Goal: Information Seeking & Learning: Check status

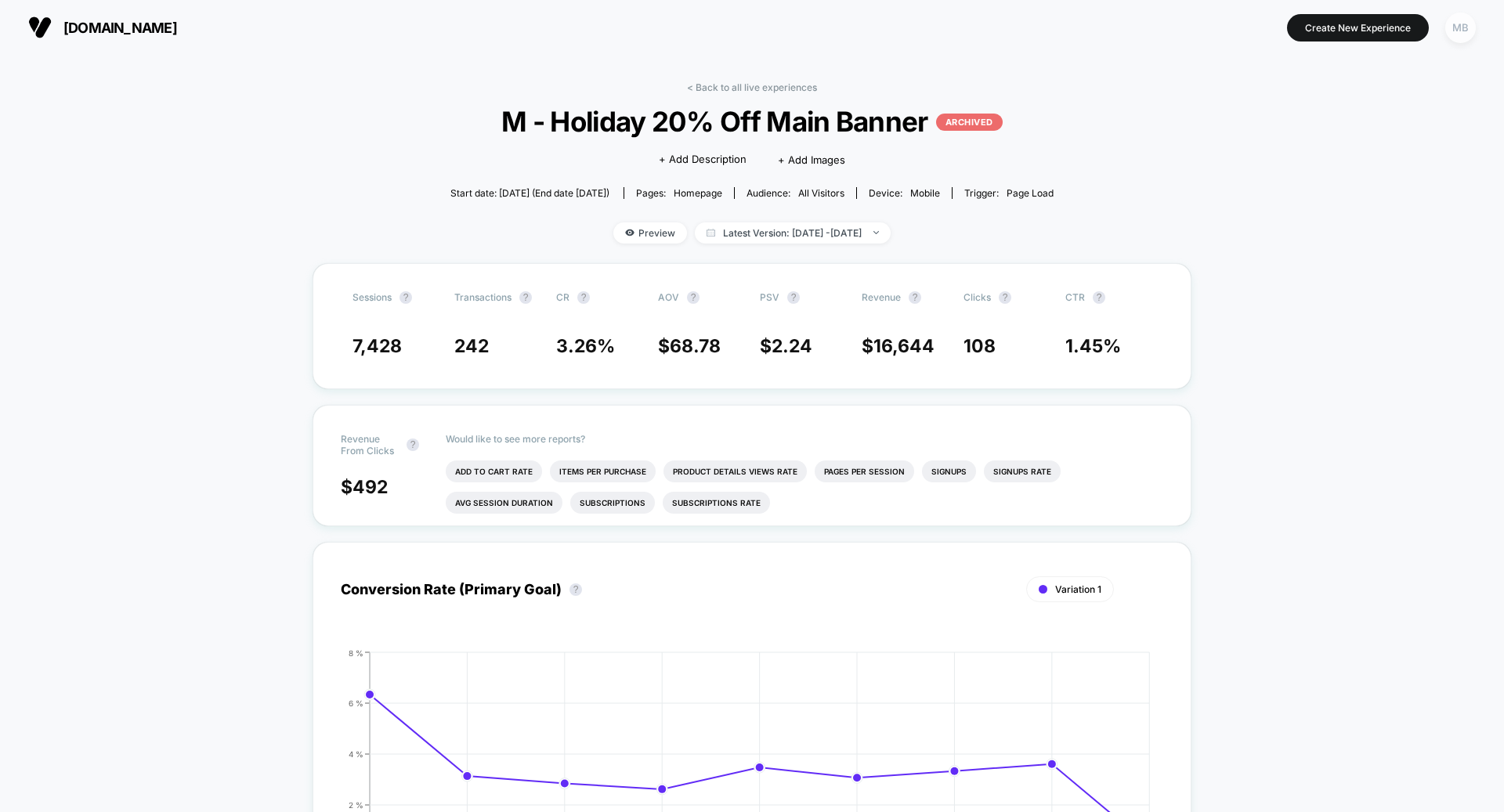
click at [1450, 18] on div "MB" at bounding box center [1460, 28] width 30 height 30
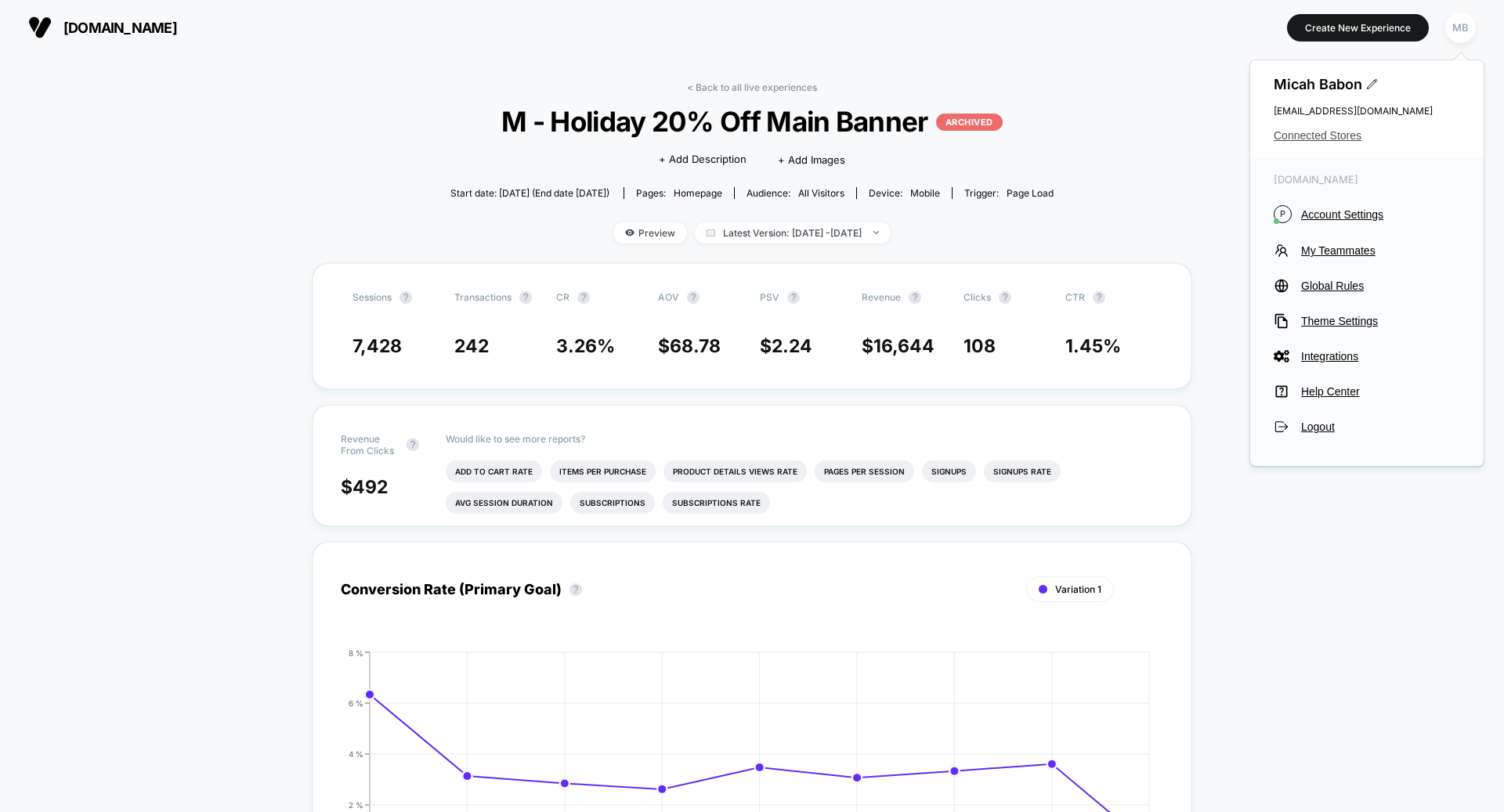
click at [1304, 136] on span "Connected Stores" at bounding box center [1366, 136] width 187 height 13
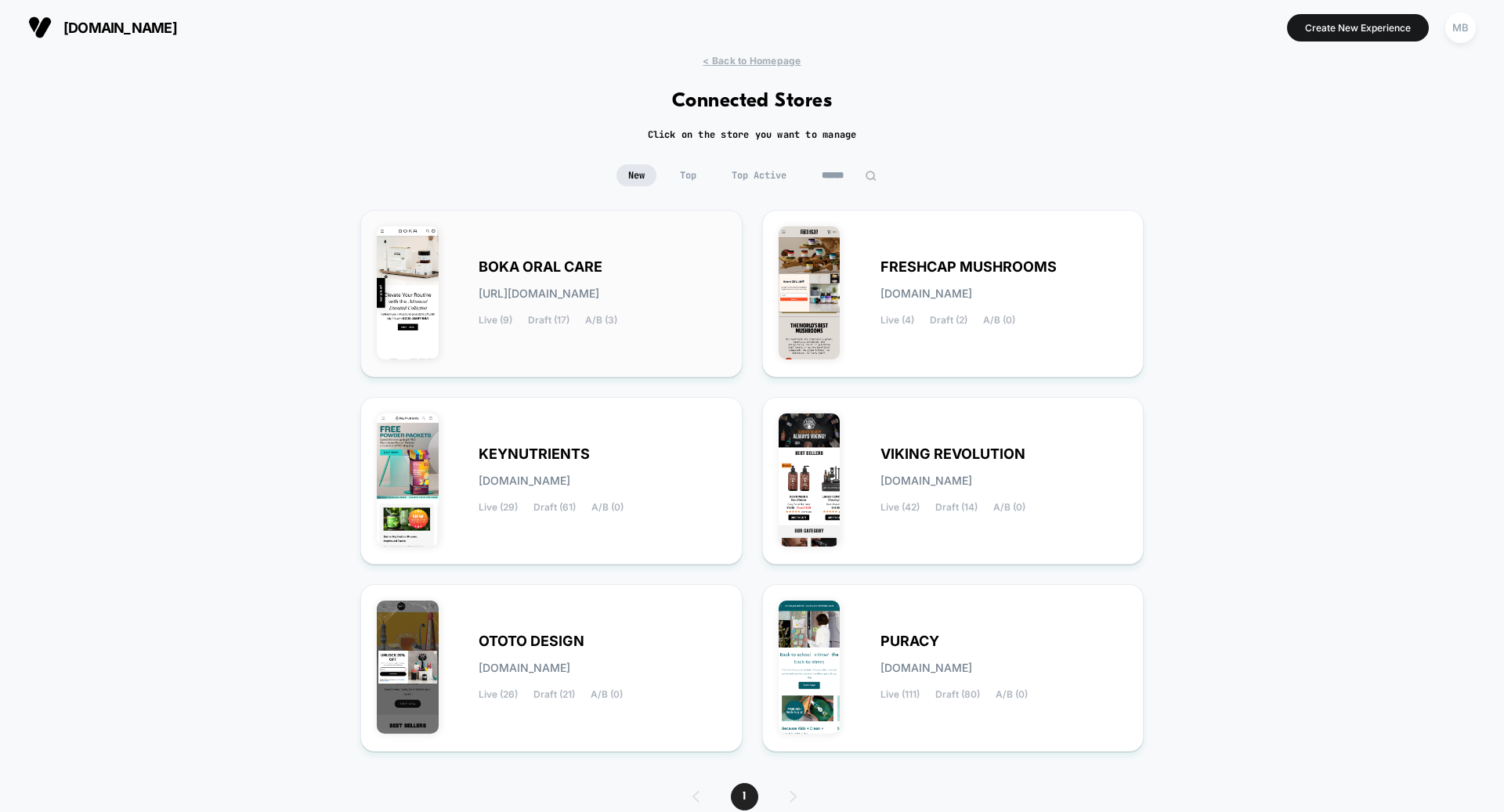
click at [600, 293] on span "[URL][DOMAIN_NAME]" at bounding box center [539, 294] width 121 height 11
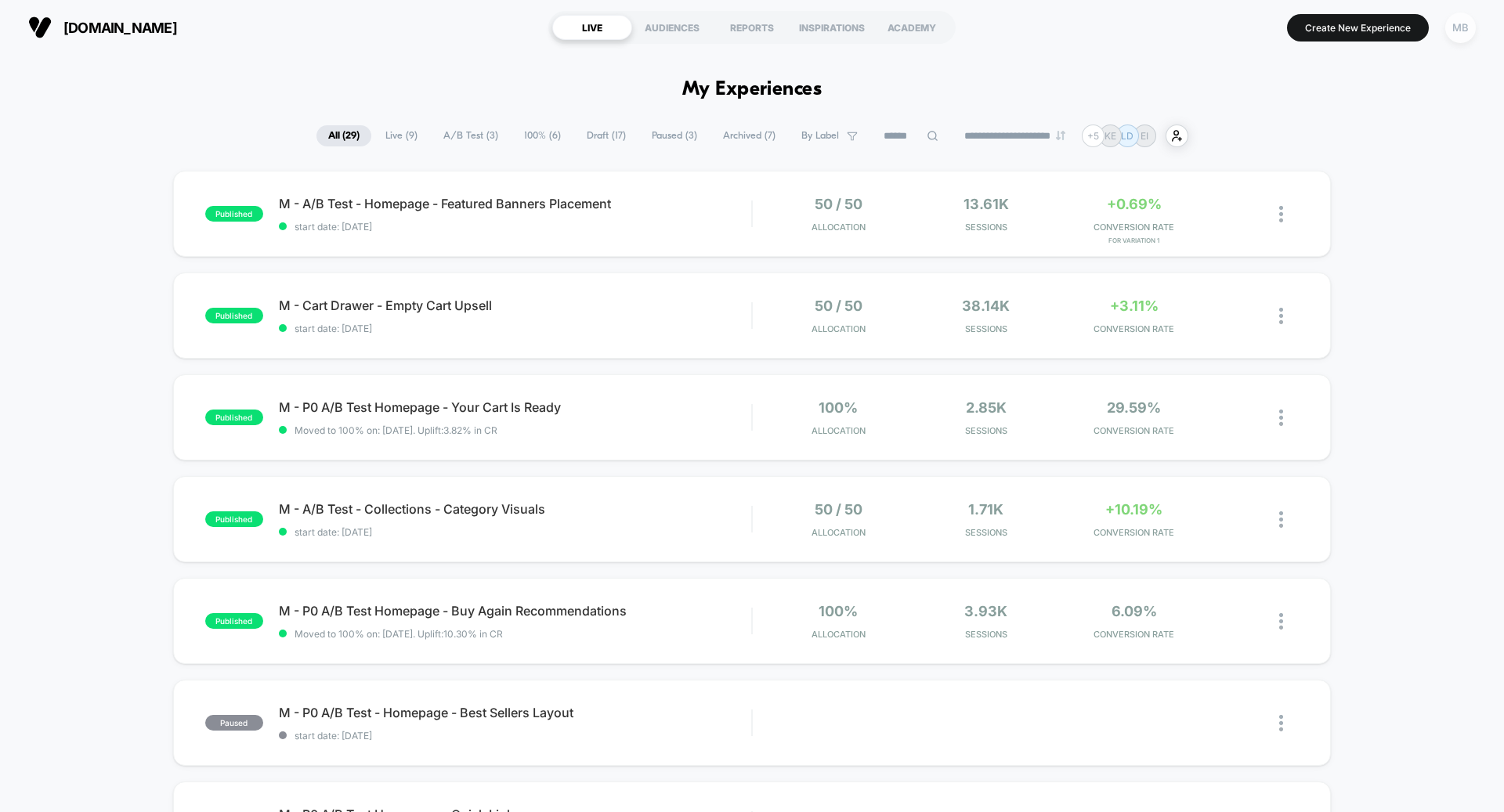
click at [1461, 30] on div "MB" at bounding box center [1460, 28] width 30 height 30
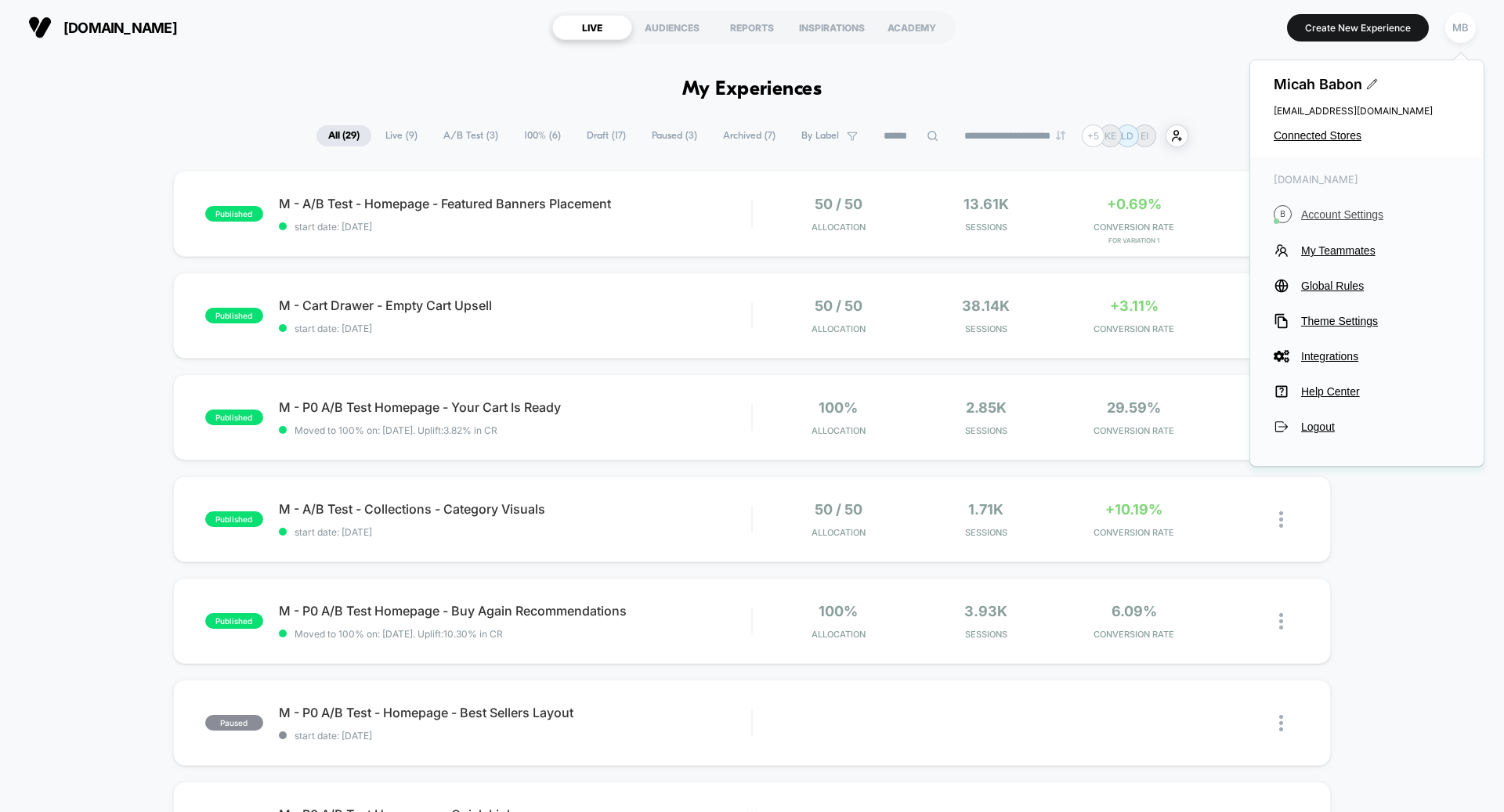
click at [1329, 213] on span "Account Settings" at bounding box center [1380, 214] width 159 height 13
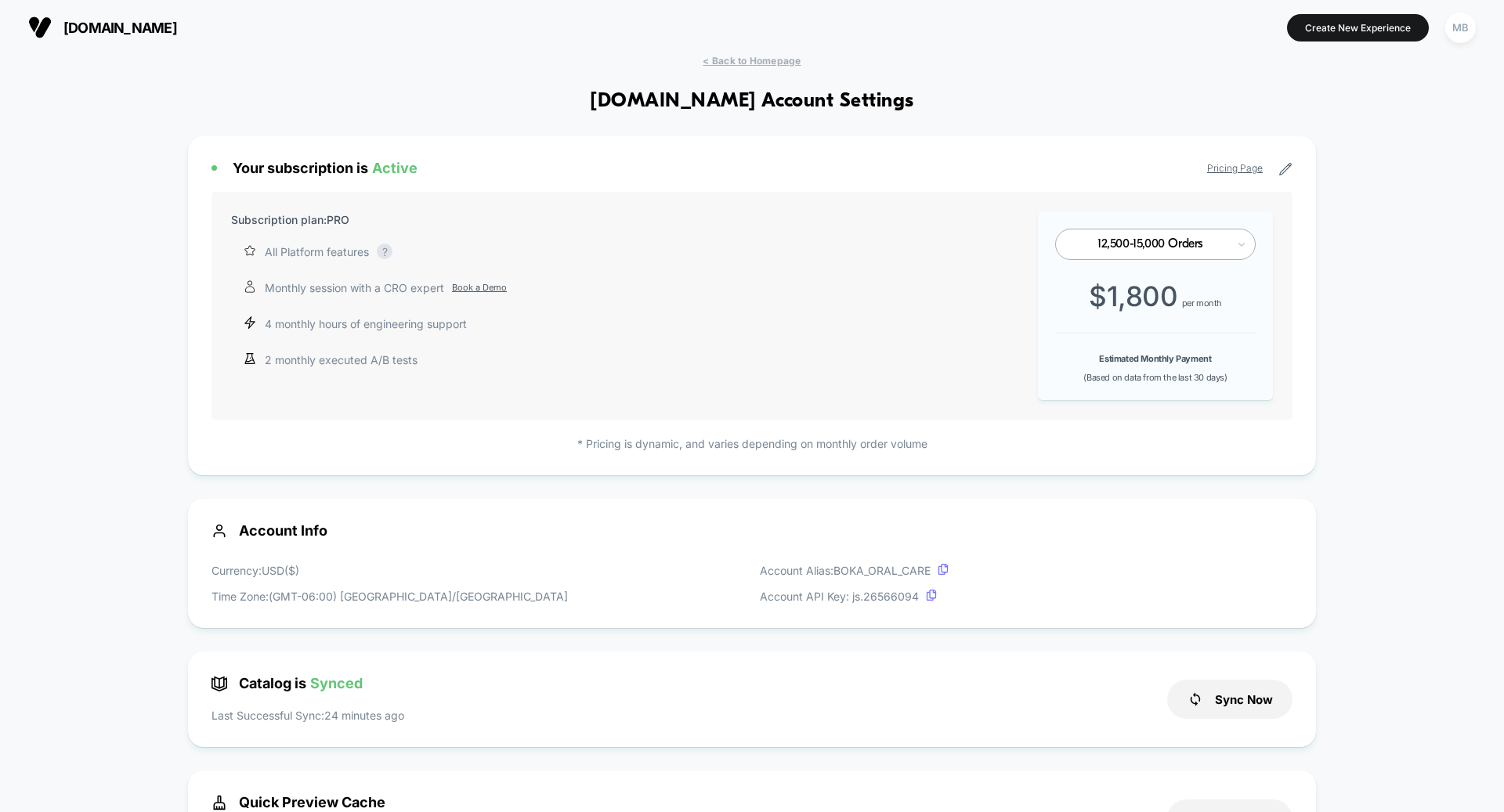
scroll to position [212, 0]
click at [121, 31] on span "[DOMAIN_NAME]" at bounding box center [120, 28] width 114 height 17
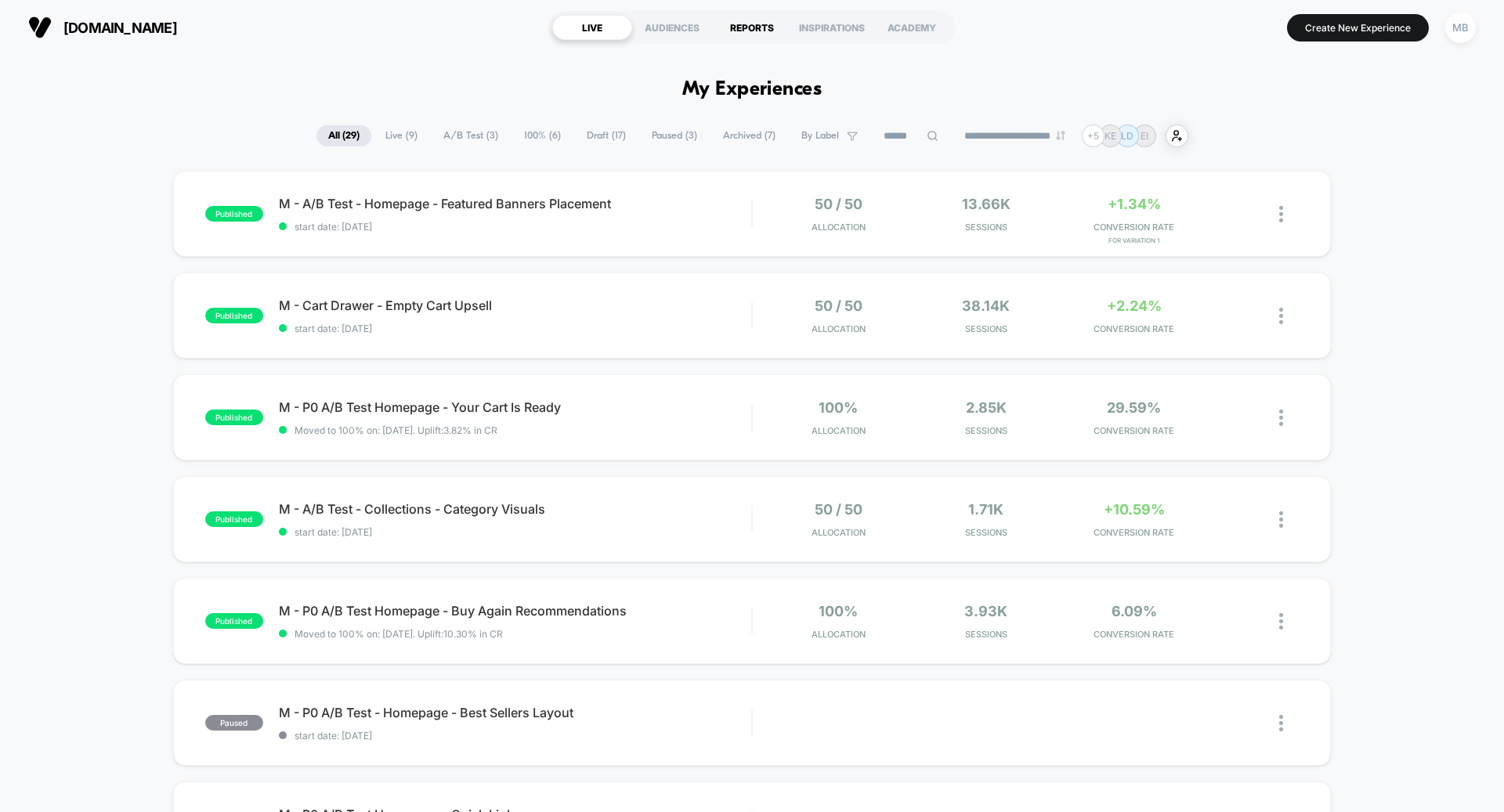
click at [755, 26] on div "REPORTS" at bounding box center [752, 27] width 79 height 25
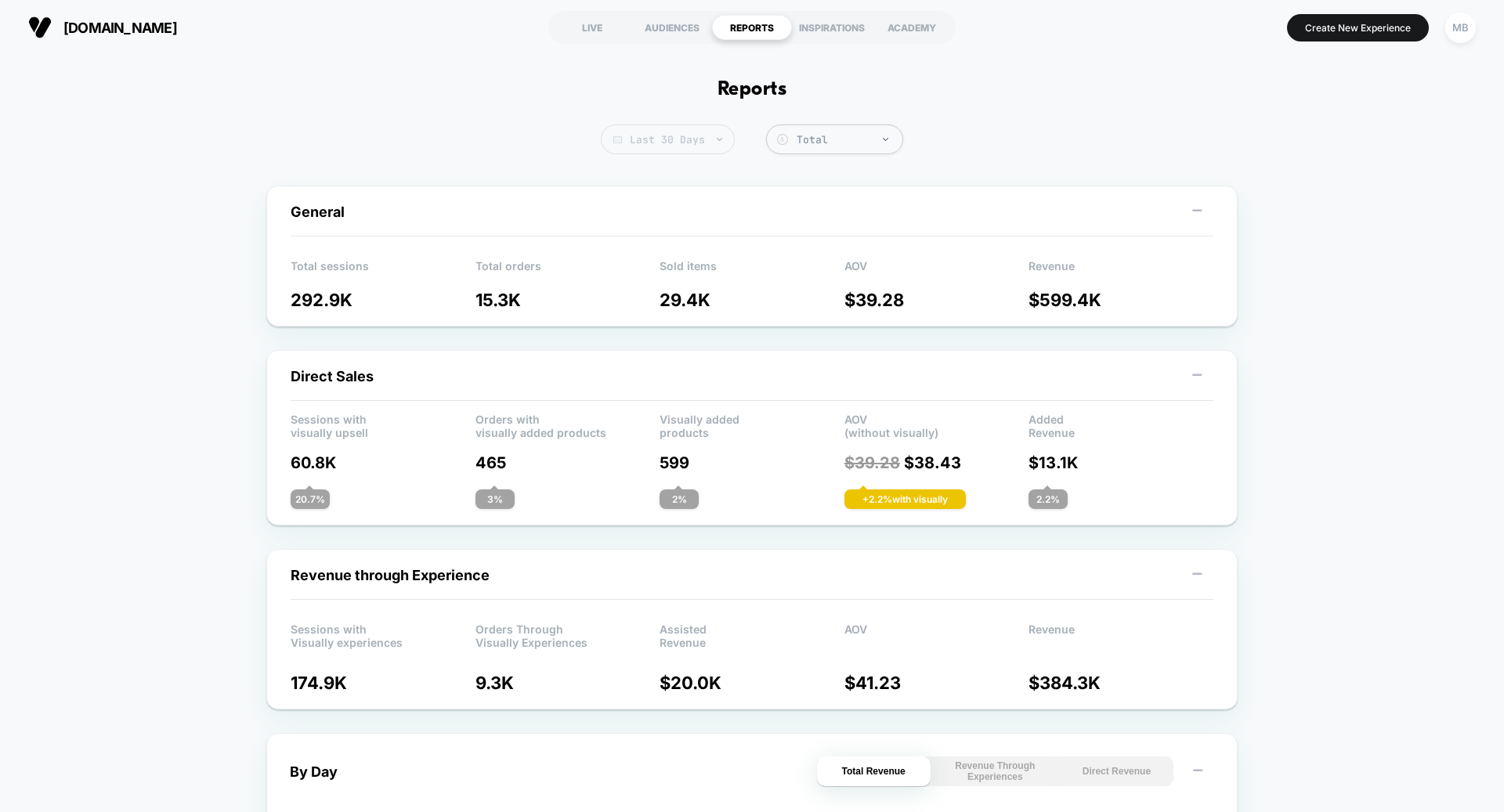
click at [695, 146] on span "Last 30 Days" at bounding box center [667, 139] width 134 height 30
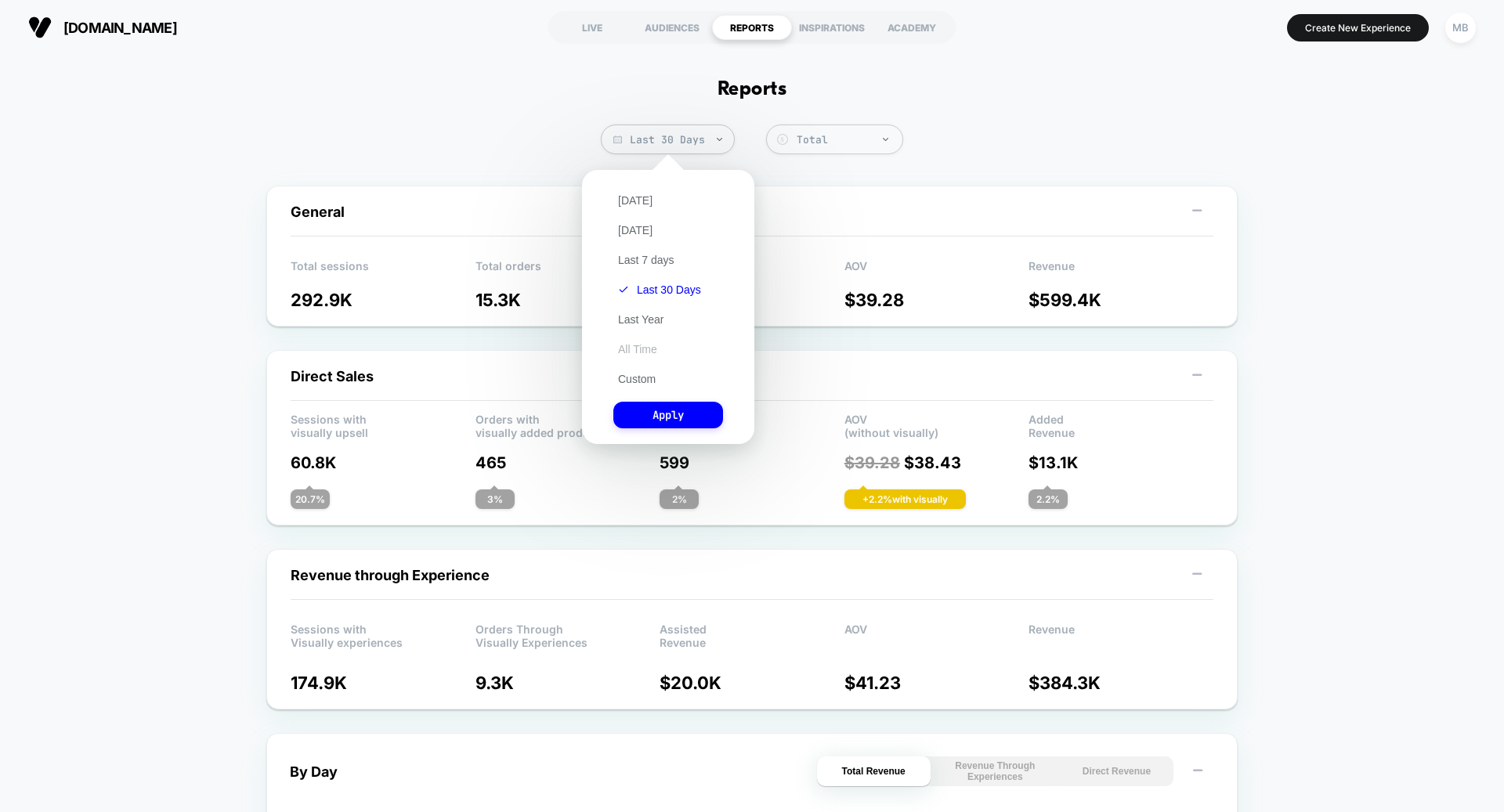
click at [657, 349] on button "All Time" at bounding box center [637, 348] width 49 height 14
click at [673, 408] on button "Apply" at bounding box center [668, 415] width 110 height 27
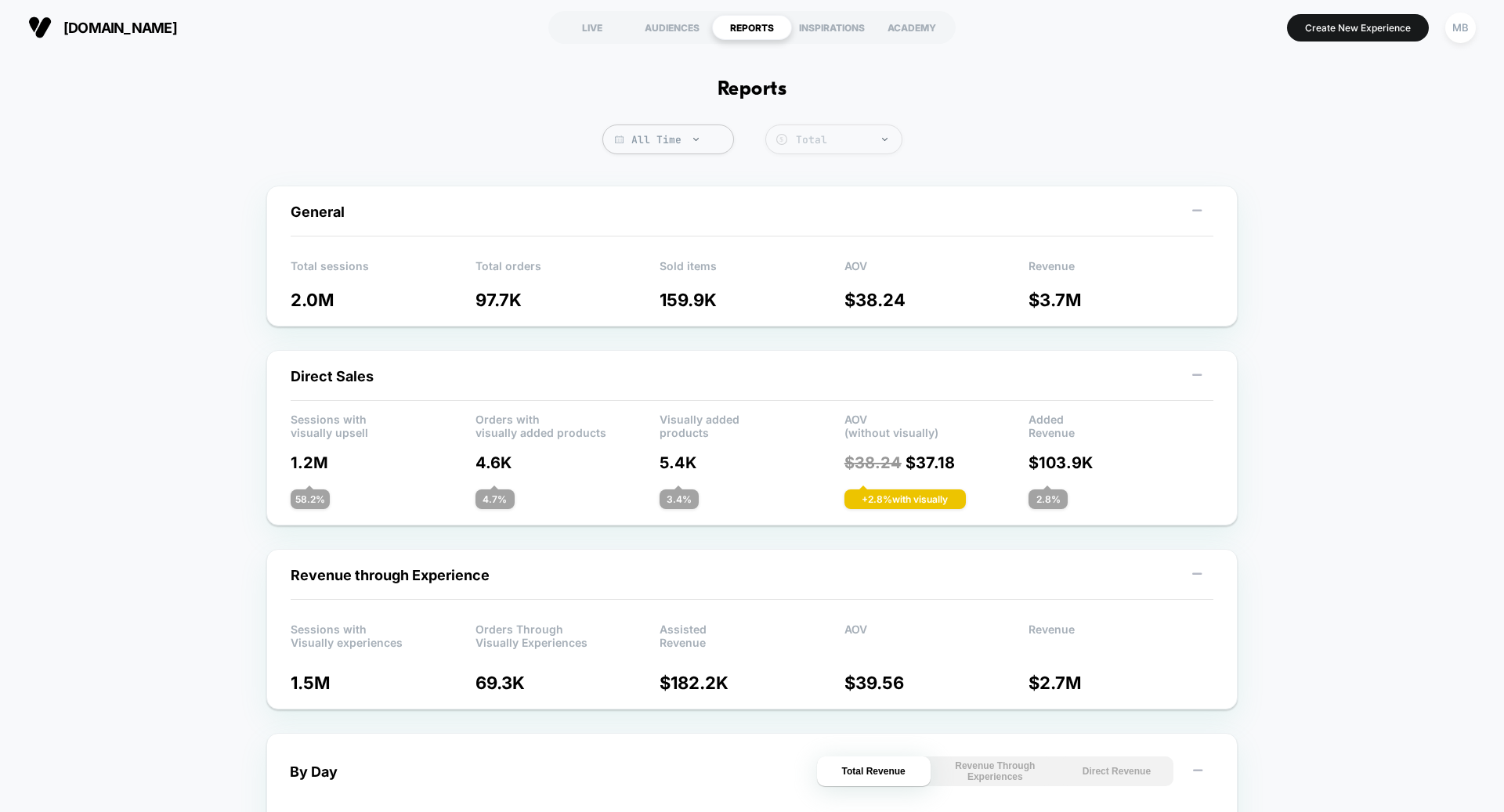
click at [821, 143] on div "Total" at bounding box center [844, 139] width 98 height 13
click at [806, 151] on div "Total" at bounding box center [833, 139] width 137 height 30
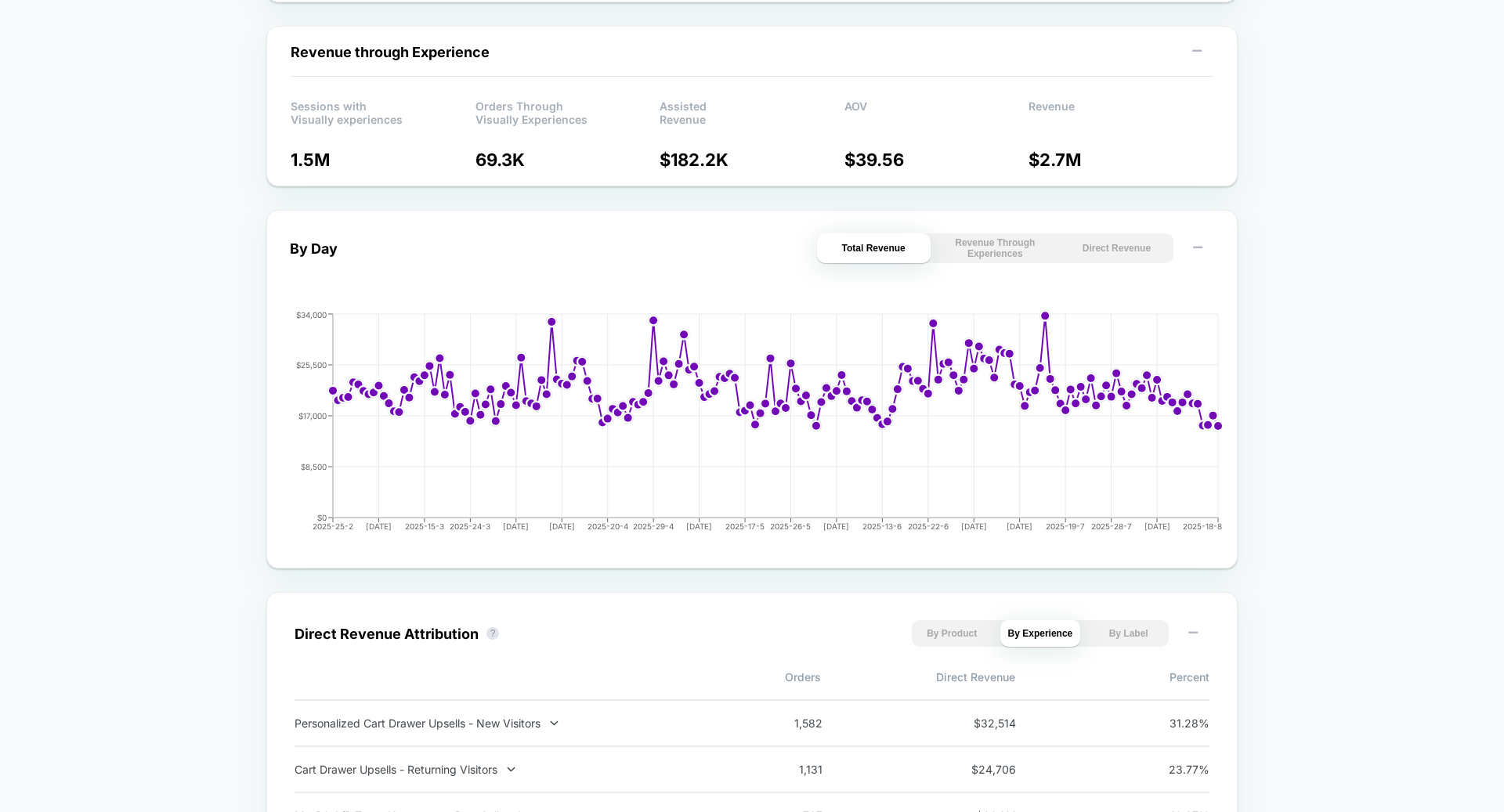
scroll to position [527, 0]
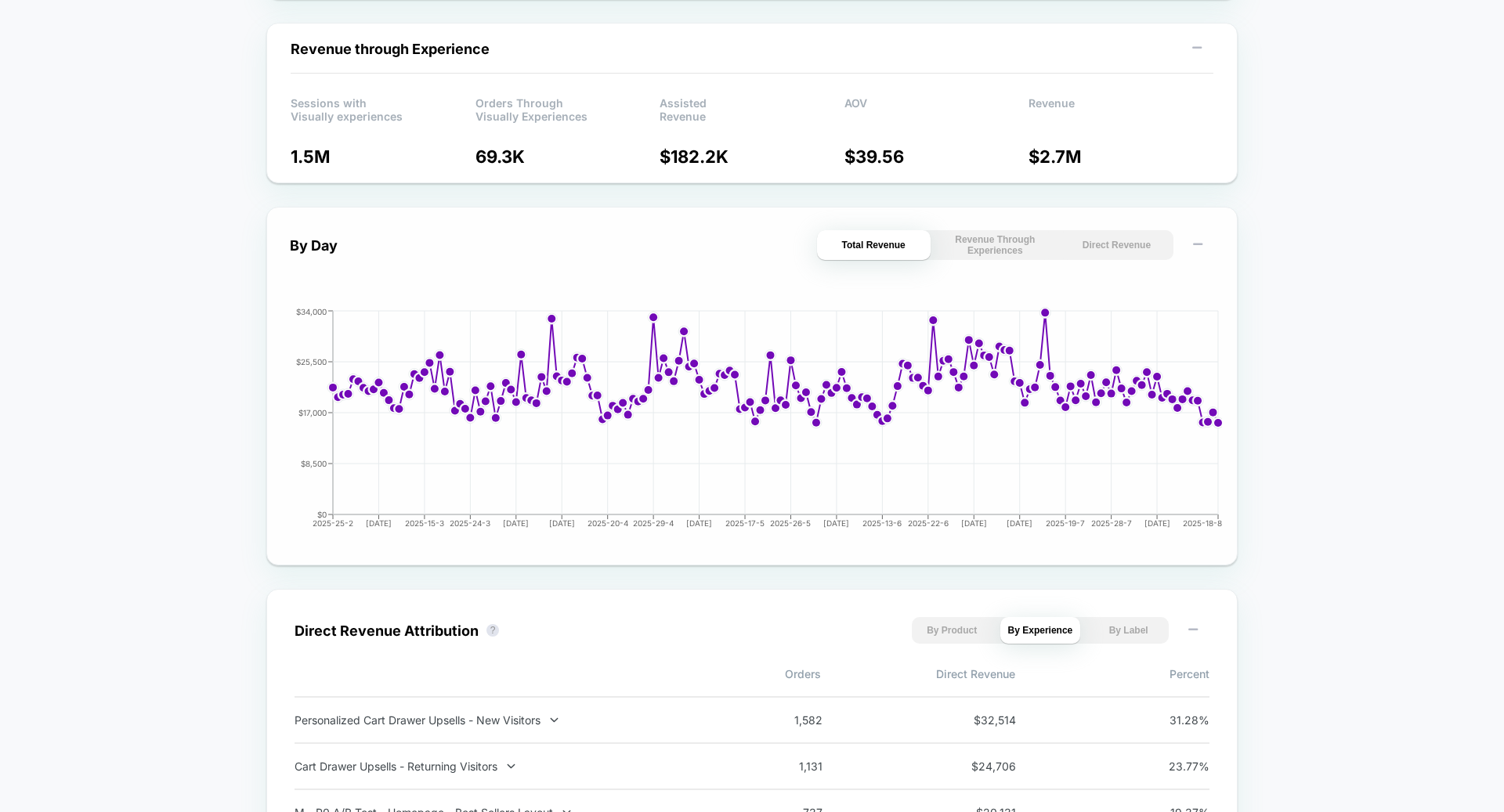
click at [1024, 249] on button "Revenue Through Experiences" at bounding box center [995, 245] width 114 height 30
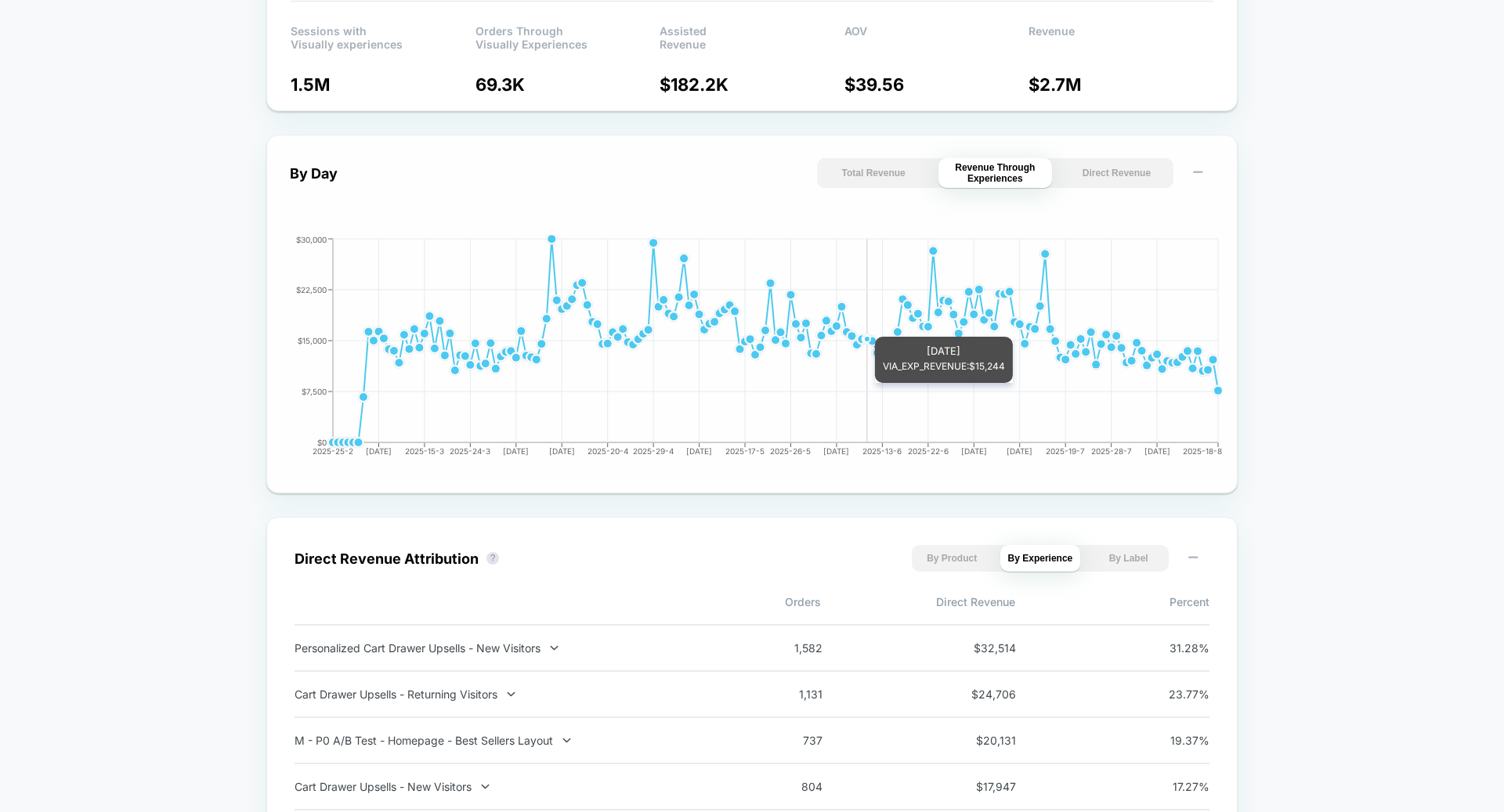
scroll to position [597, 0]
click at [1083, 173] on button "Direct Revenue" at bounding box center [1116, 175] width 114 height 30
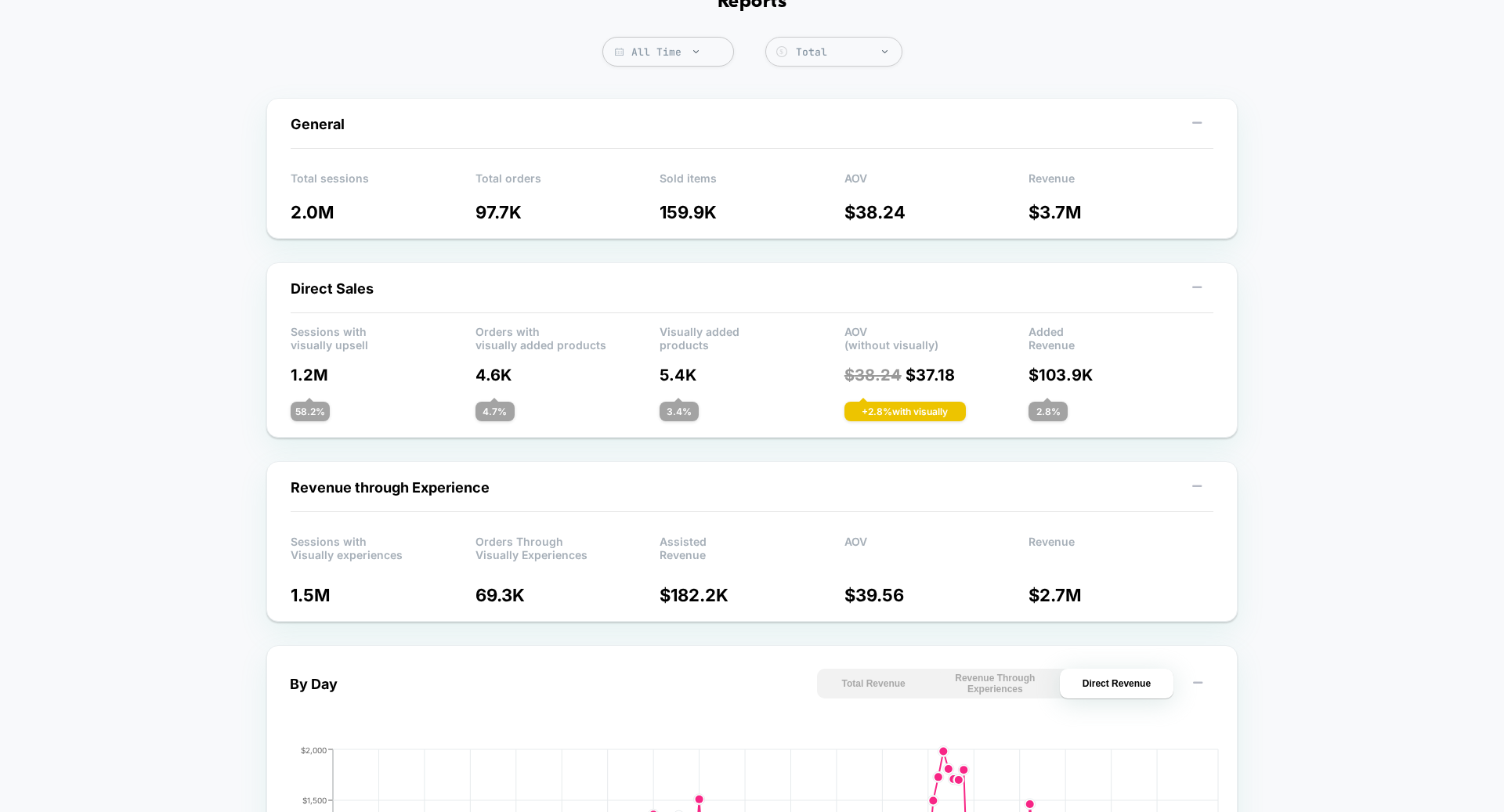
scroll to position [89, 0]
click at [305, 411] on div "58.2 %" at bounding box center [310, 410] width 39 height 19
click at [686, 410] on div "3.4 %" at bounding box center [679, 410] width 39 height 19
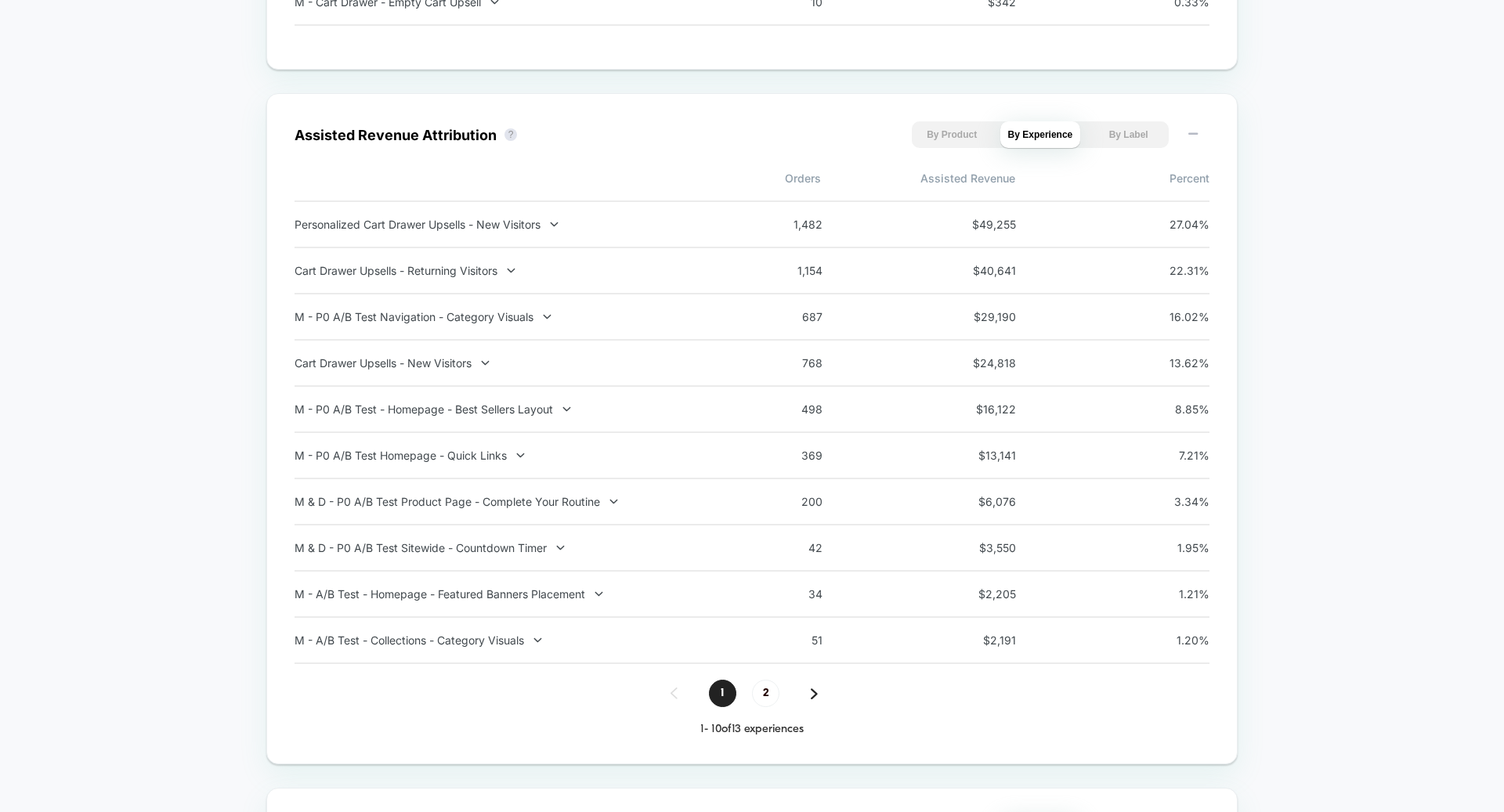
scroll to position [1617, 0]
click at [766, 697] on span "2" at bounding box center [766, 691] width 28 height 28
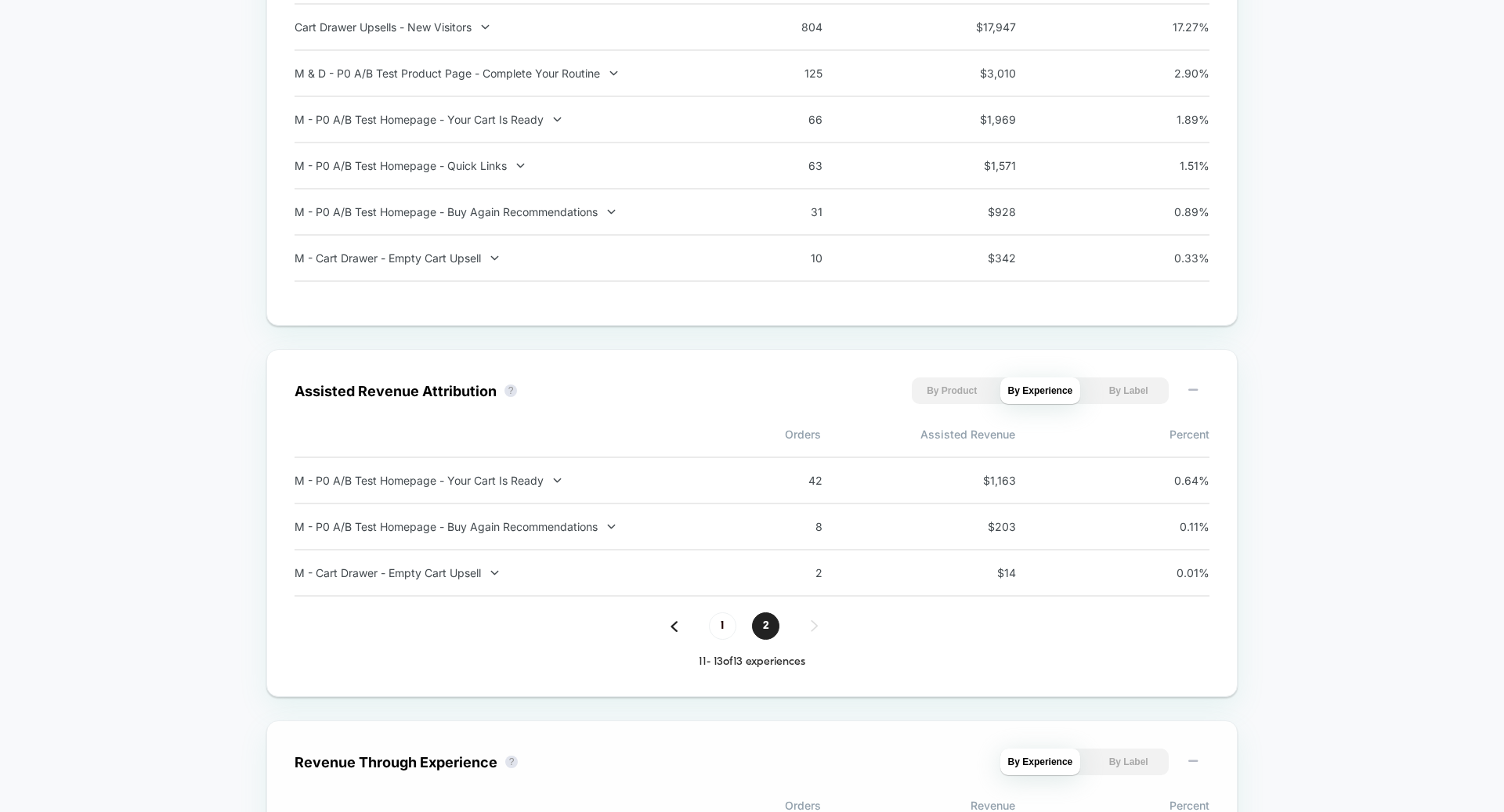
scroll to position [1327, 0]
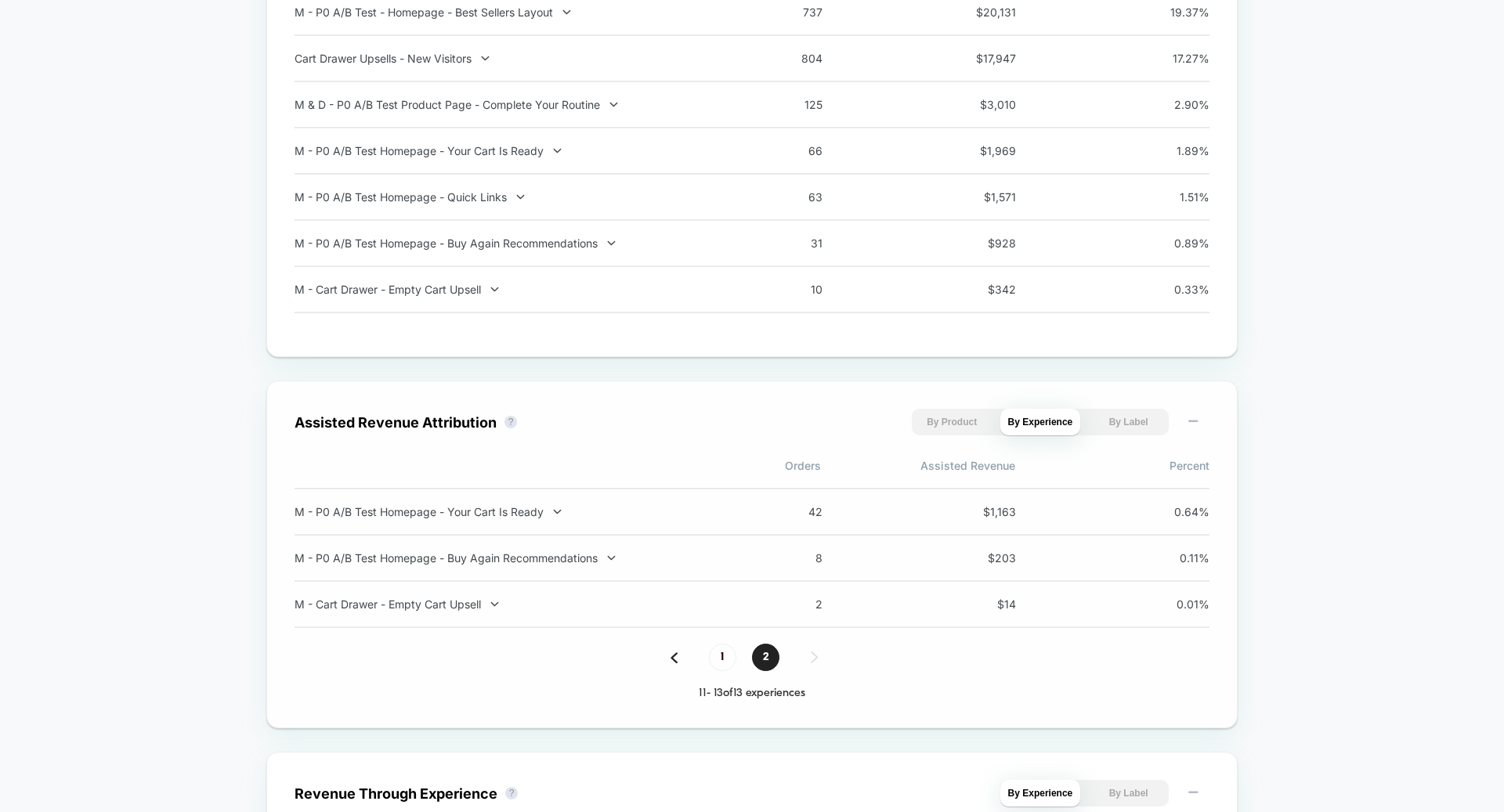
click at [719, 671] on span "1" at bounding box center [722, 658] width 28 height 28
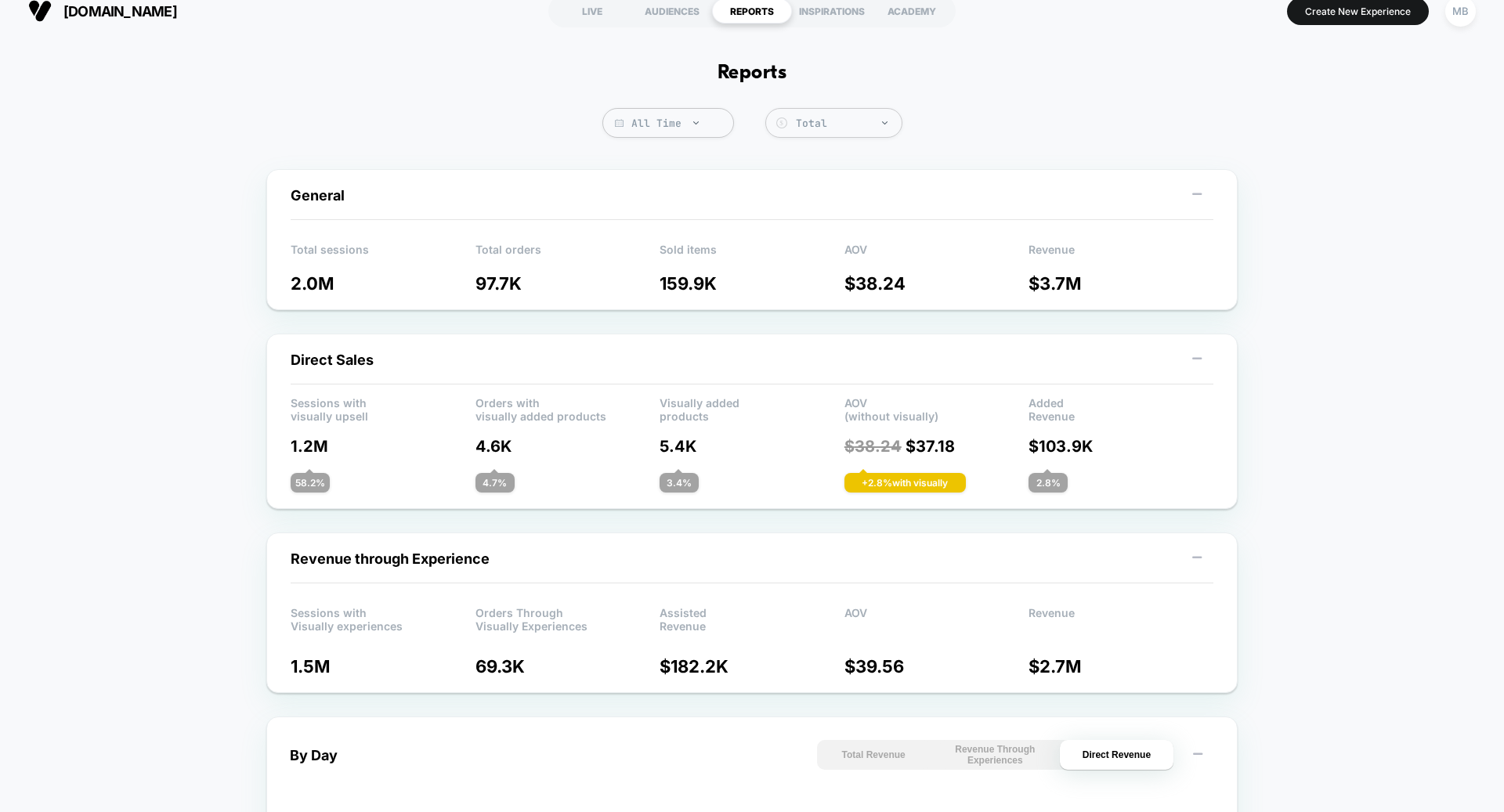
scroll to position [0, 0]
